Goal: Navigation & Orientation: Find specific page/section

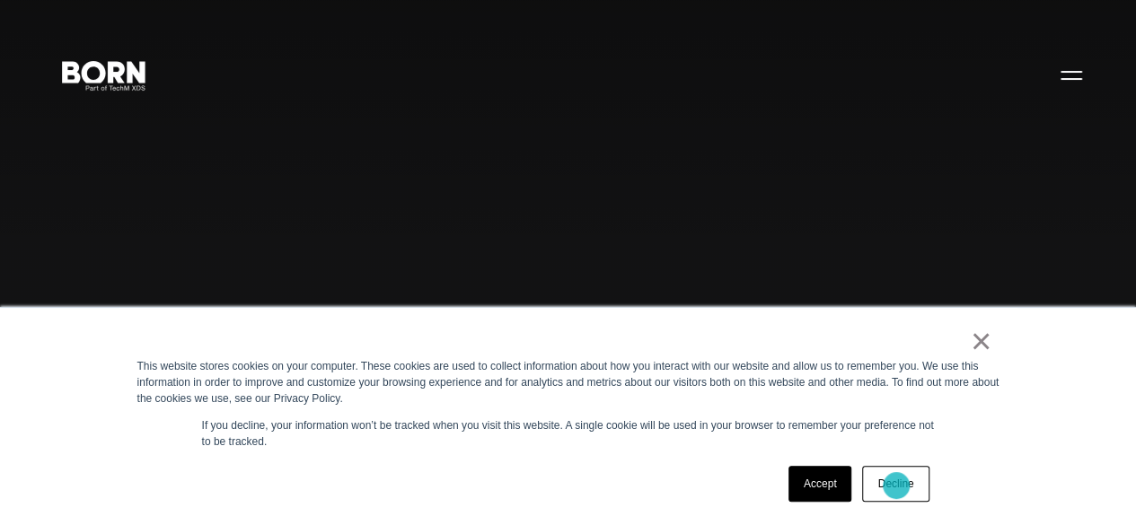
click at [896, 486] on link "Decline" at bounding box center [895, 484] width 66 height 36
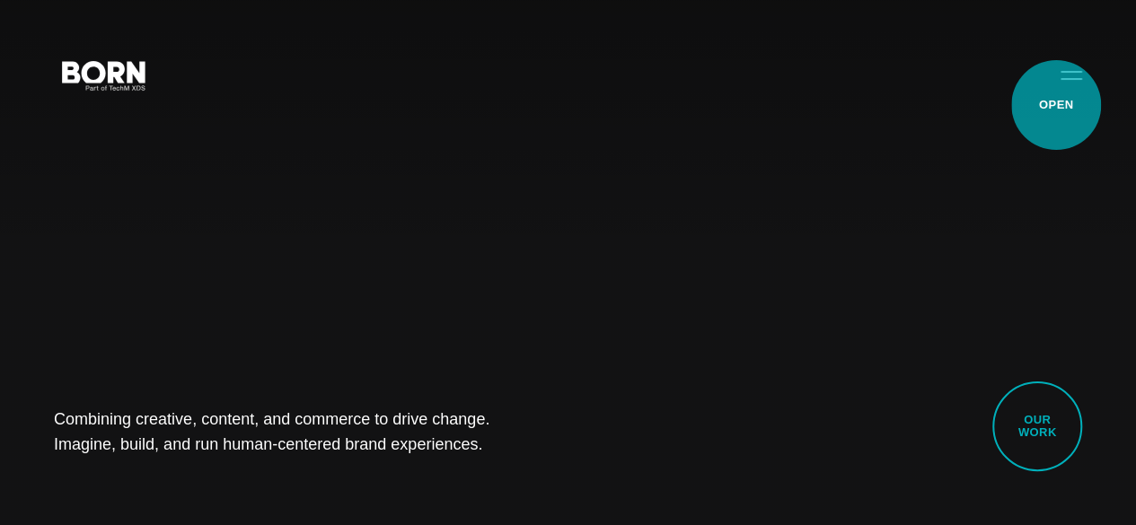
click at [1056, 93] on button "Primary Menu" at bounding box center [1071, 75] width 43 height 38
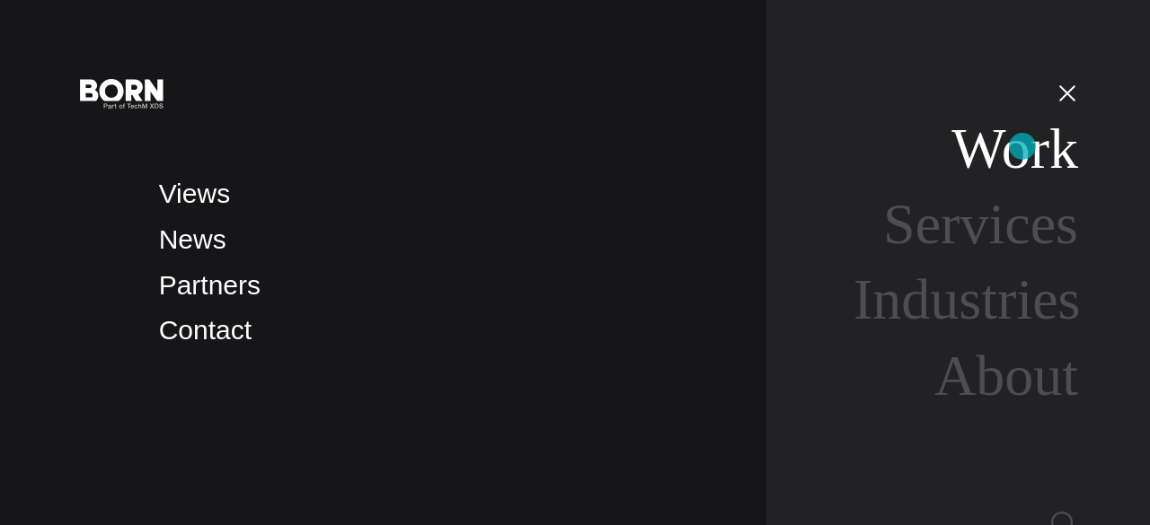
click at [1022, 146] on link "Work" at bounding box center [1014, 149] width 127 height 64
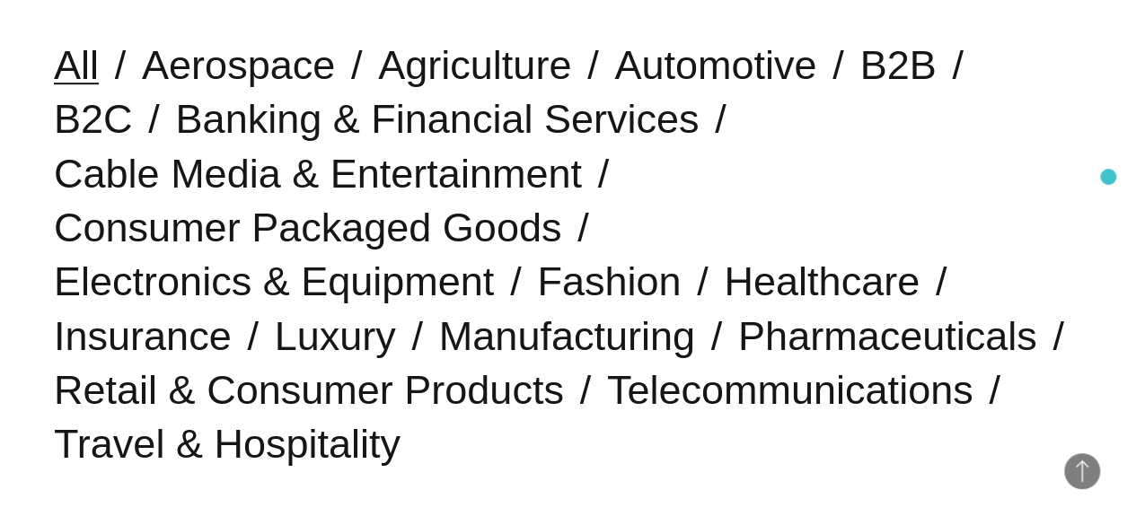
scroll to position [471, 0]
